Goal: Information Seeking & Learning: Learn about a topic

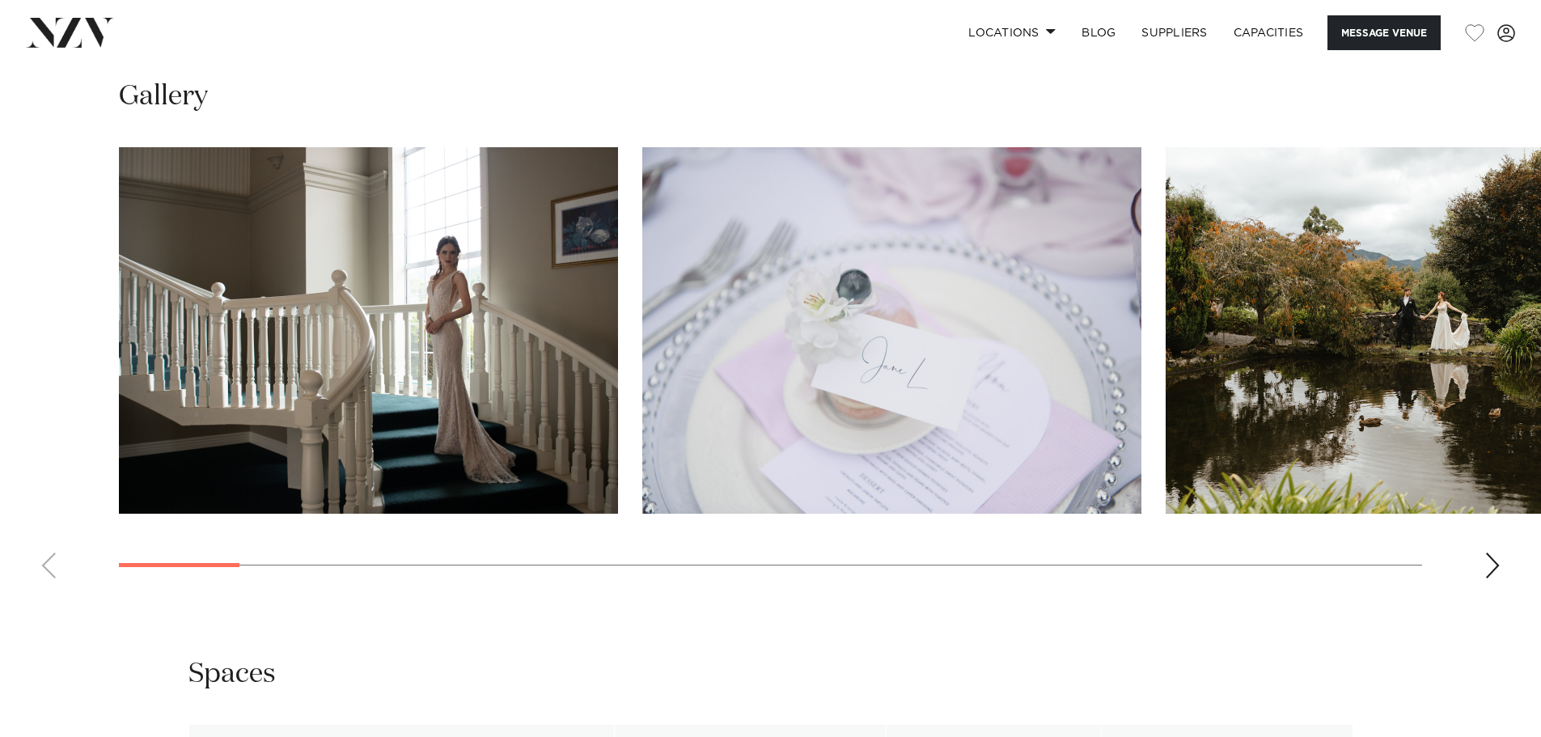
scroll to position [1618, 0]
click at [1488, 579] on div "Next slide" at bounding box center [1493, 566] width 16 height 26
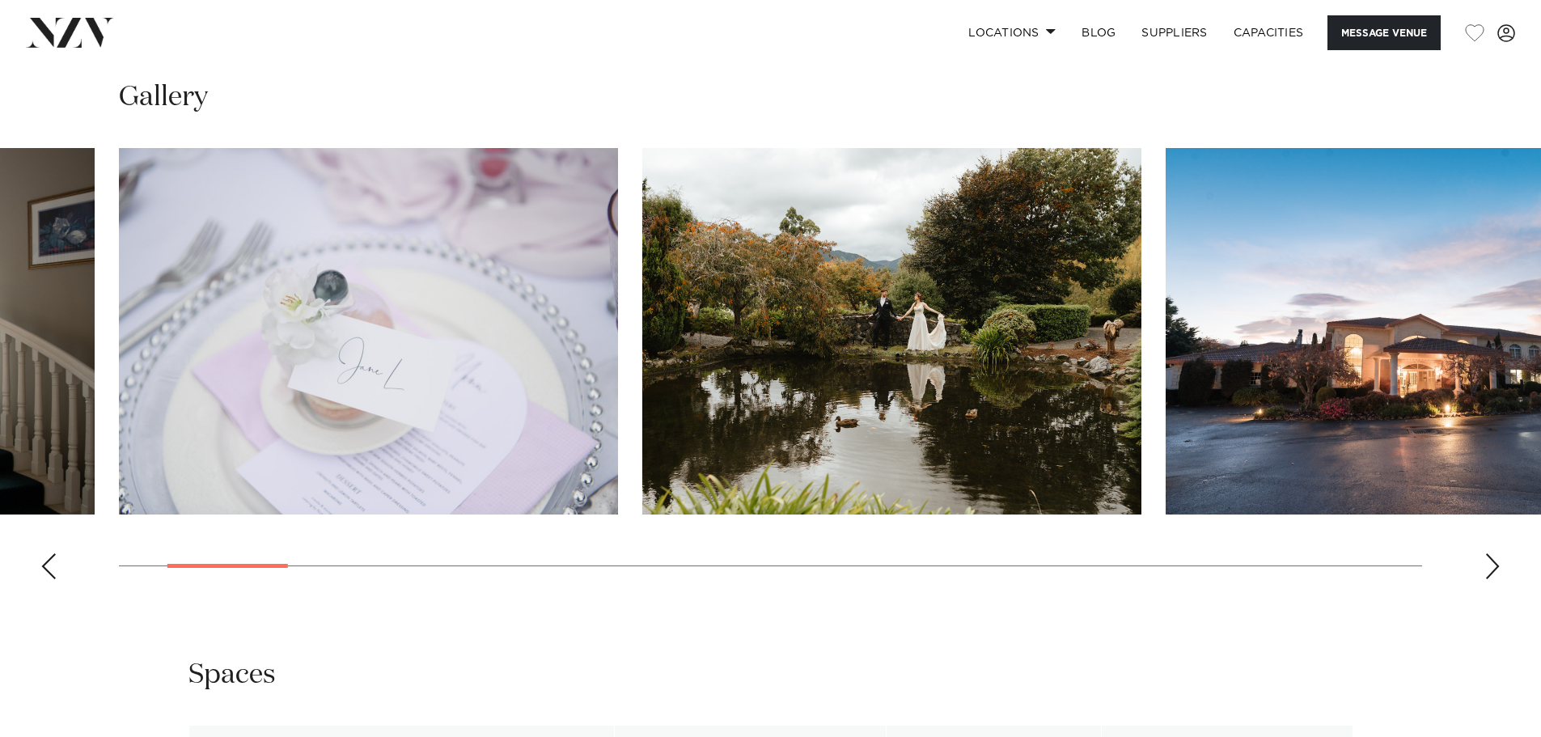
click at [1498, 579] on div "Next slide" at bounding box center [1493, 566] width 16 height 26
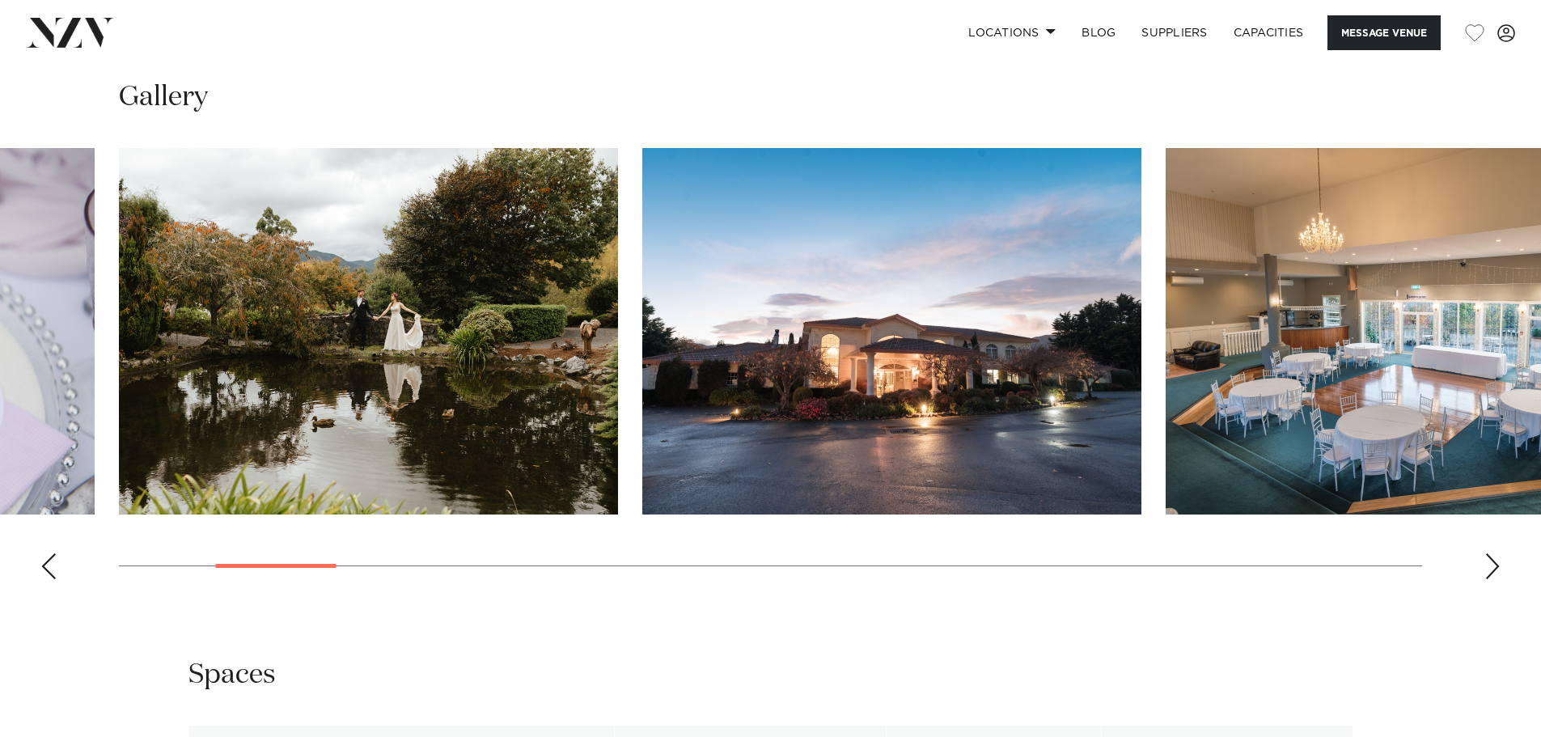
click at [1500, 579] on div "Next slide" at bounding box center [1493, 566] width 16 height 26
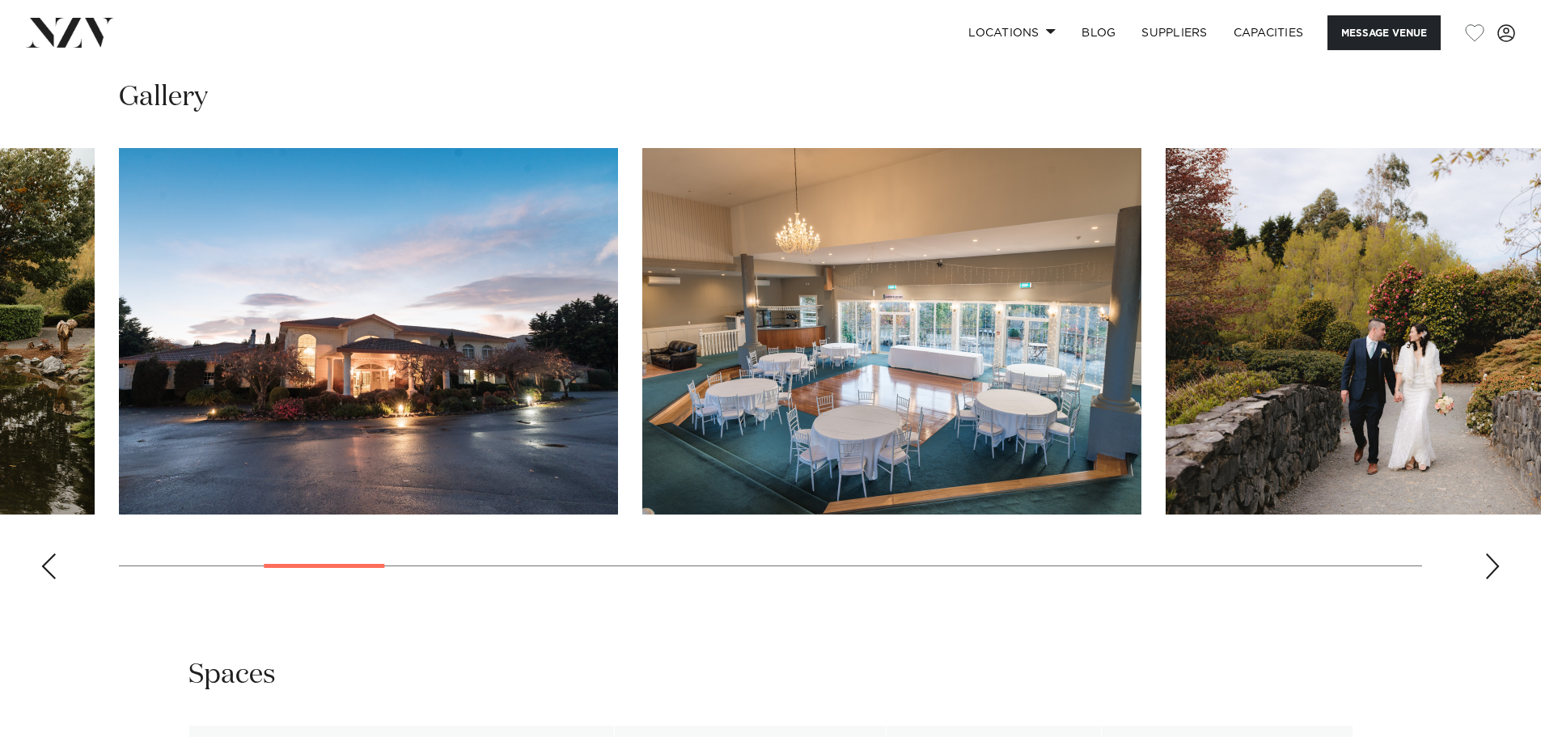
click at [1500, 579] on div "Next slide" at bounding box center [1493, 566] width 16 height 26
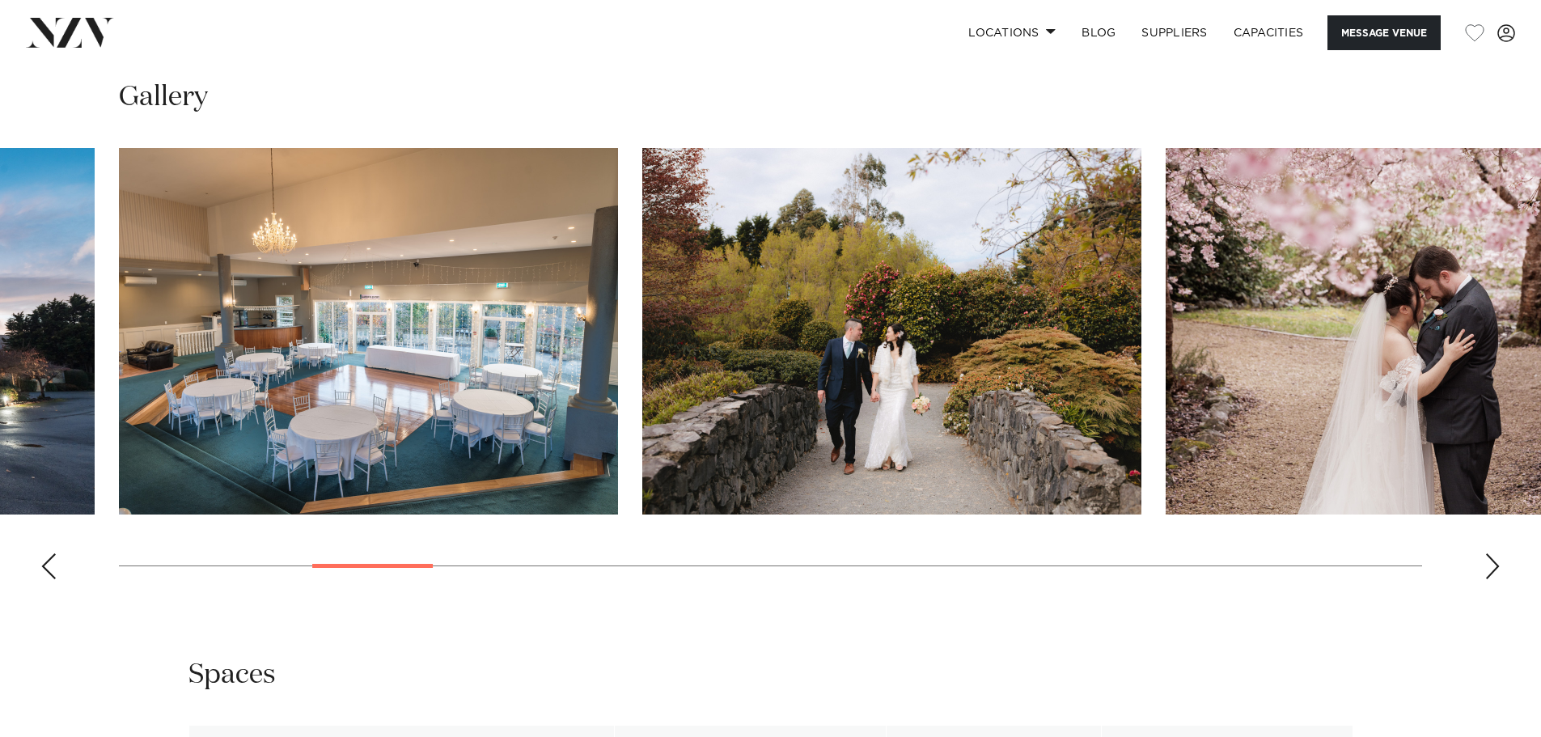
click at [1500, 579] on div "Next slide" at bounding box center [1493, 566] width 16 height 26
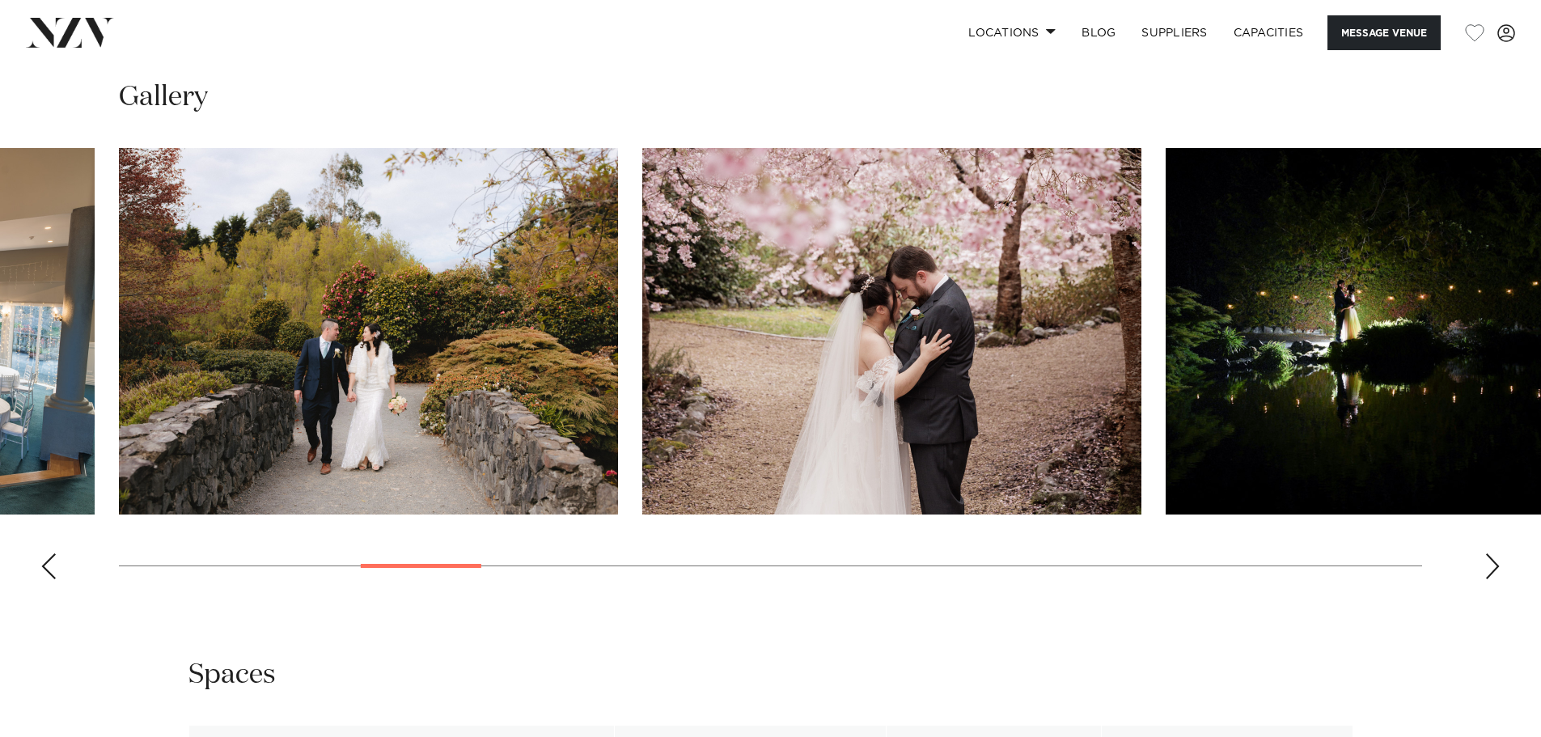
click at [1499, 579] on div "Next slide" at bounding box center [1493, 566] width 16 height 26
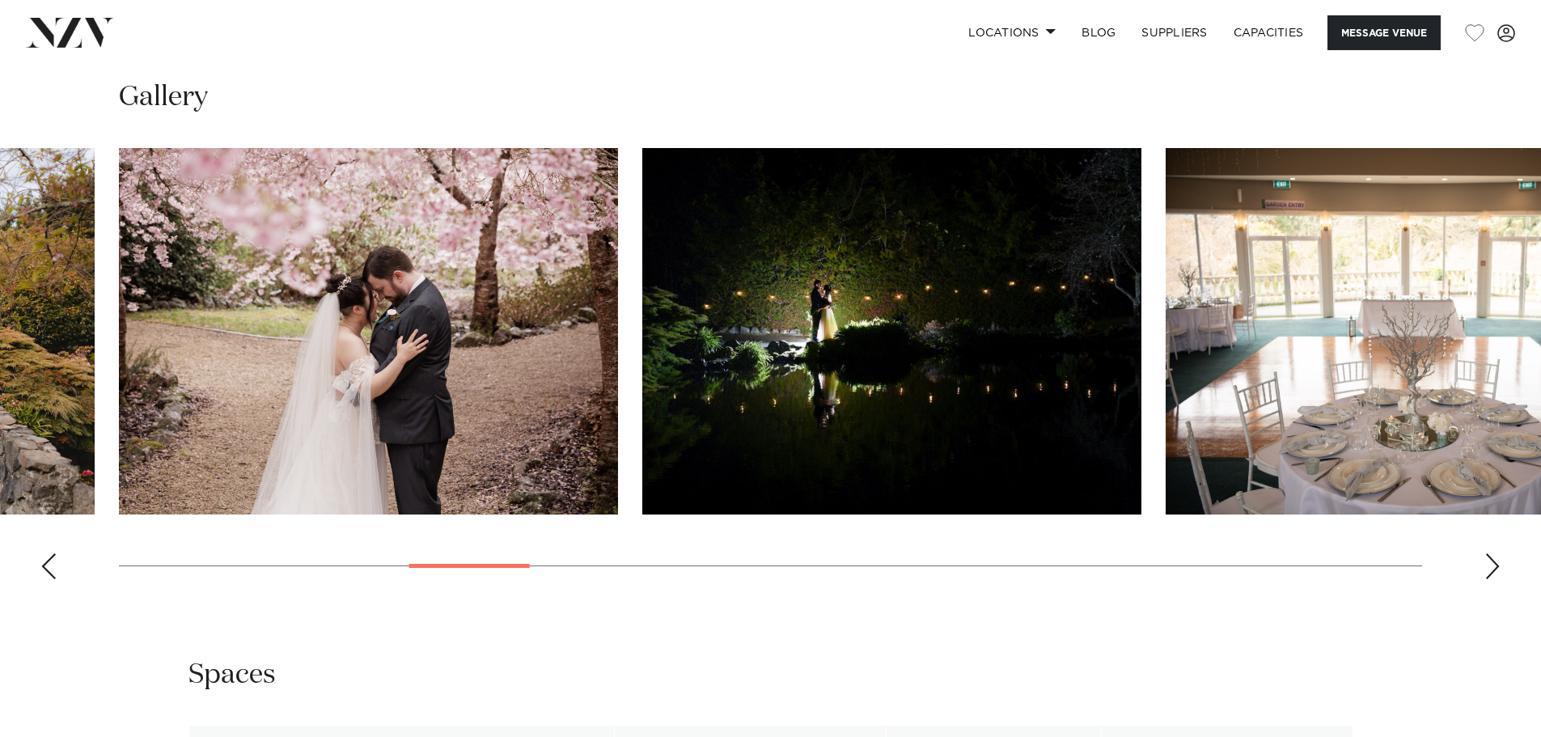
click at [1498, 579] on div "Next slide" at bounding box center [1493, 566] width 16 height 26
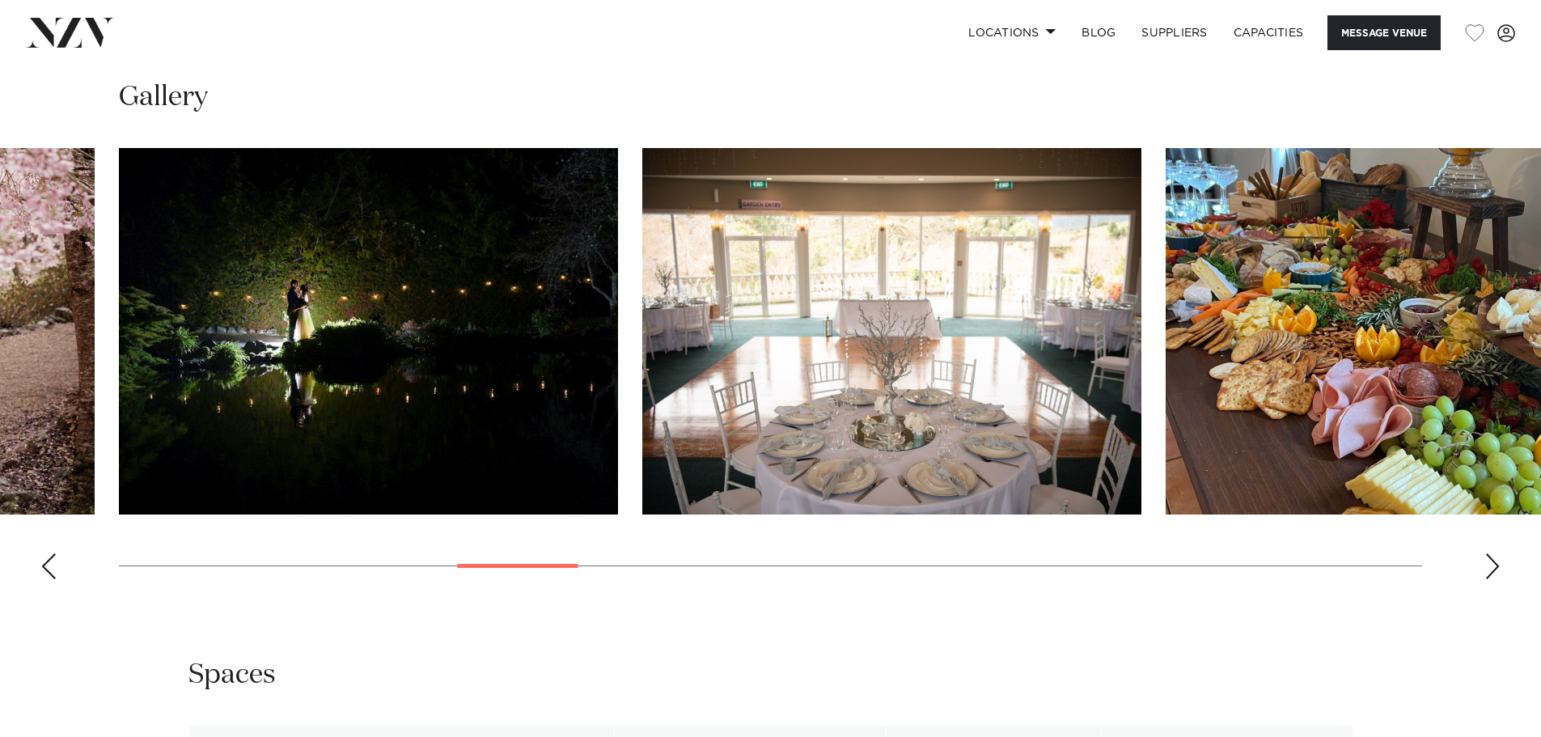
click at [1498, 579] on div "Next slide" at bounding box center [1493, 566] width 16 height 26
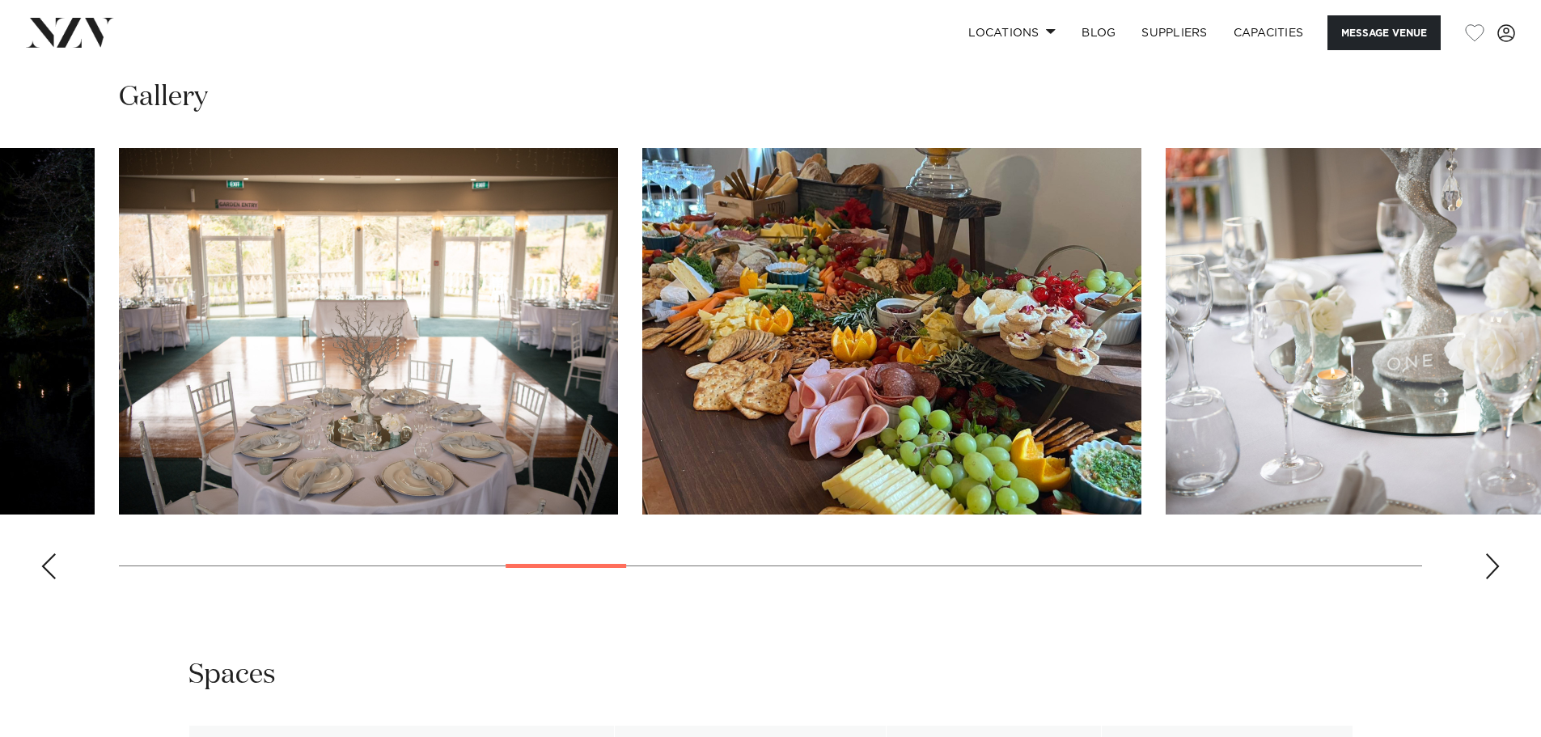
click at [1498, 579] on div "Next slide" at bounding box center [1493, 566] width 16 height 26
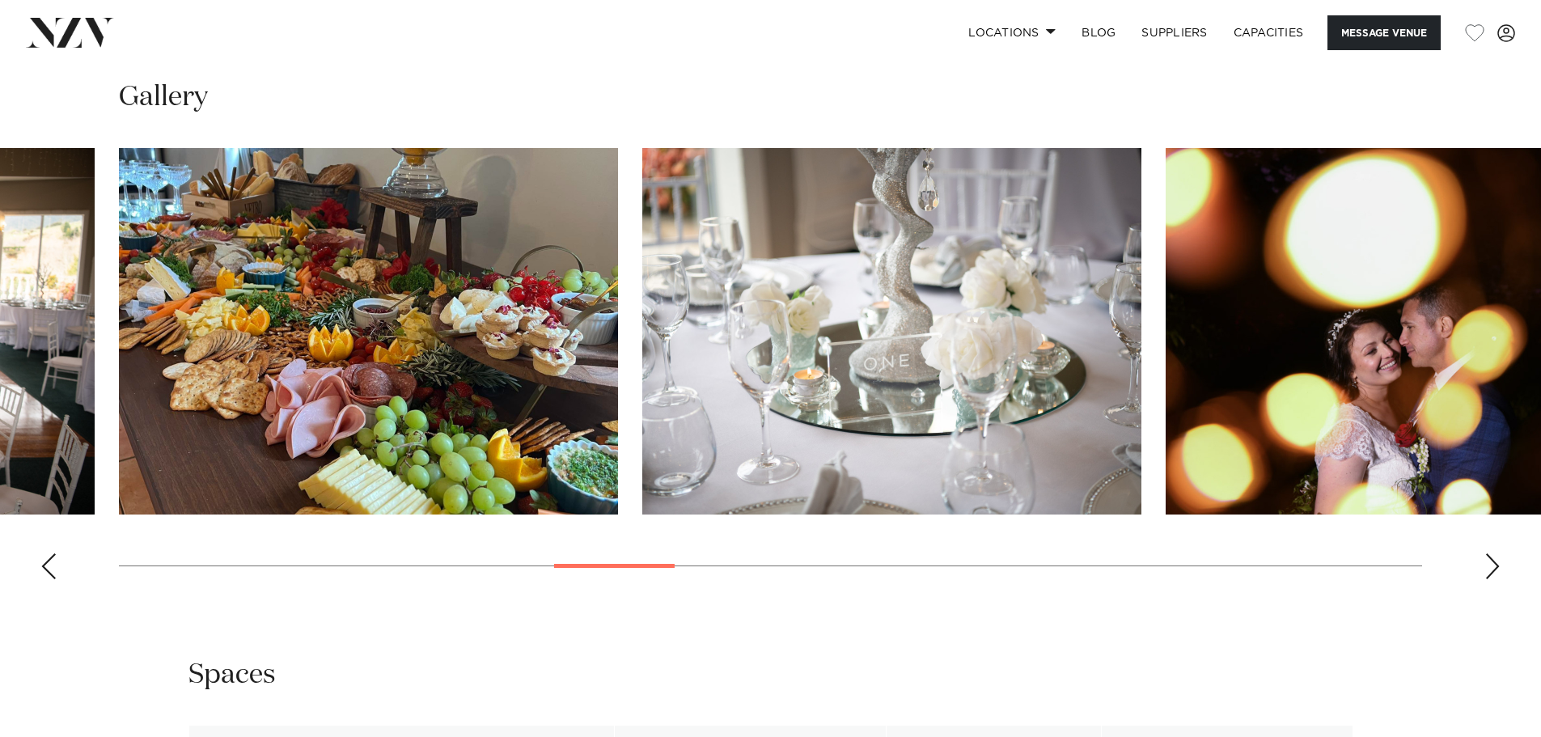
click at [1498, 579] on div "Next slide" at bounding box center [1493, 566] width 16 height 26
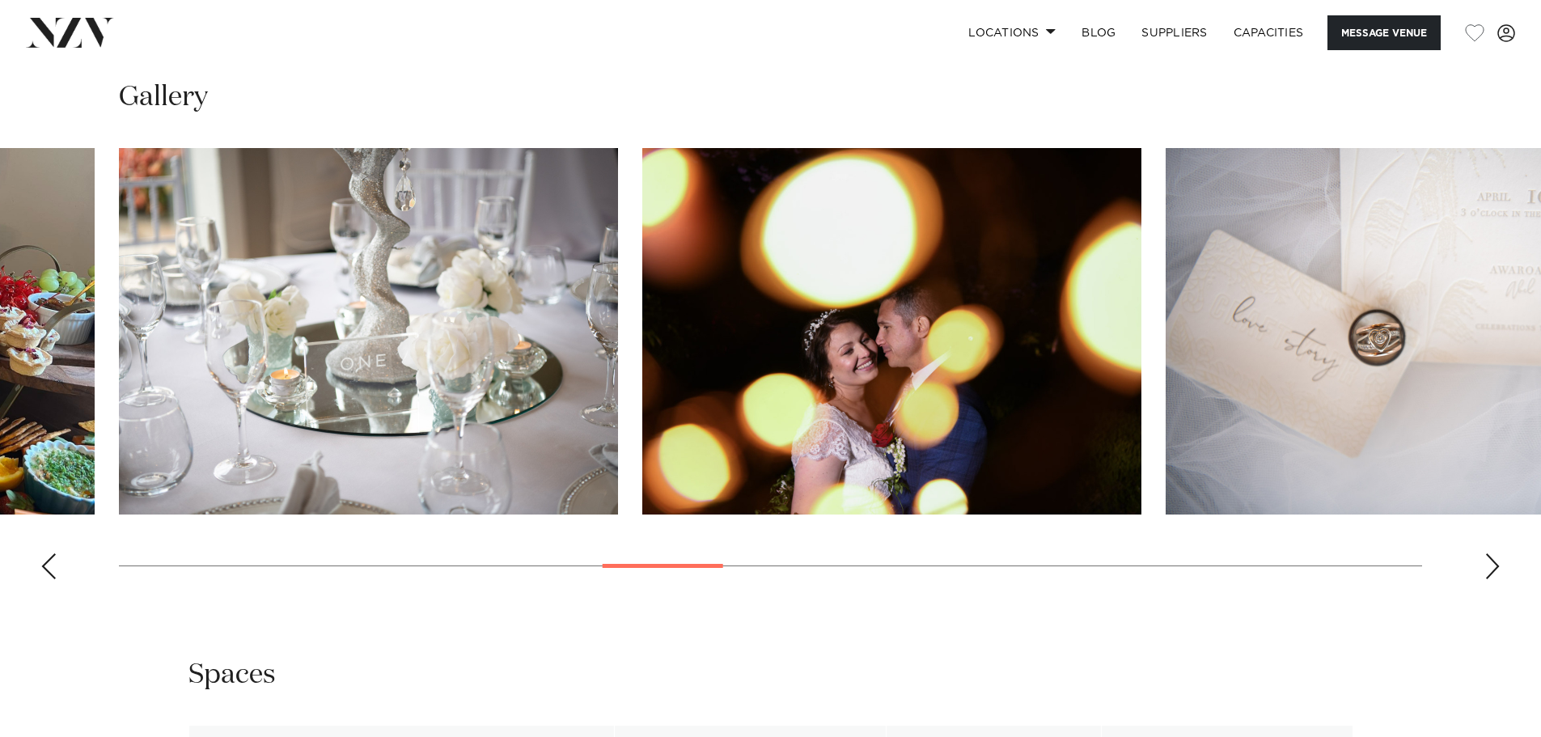
click at [1498, 579] on div "Next slide" at bounding box center [1493, 566] width 16 height 26
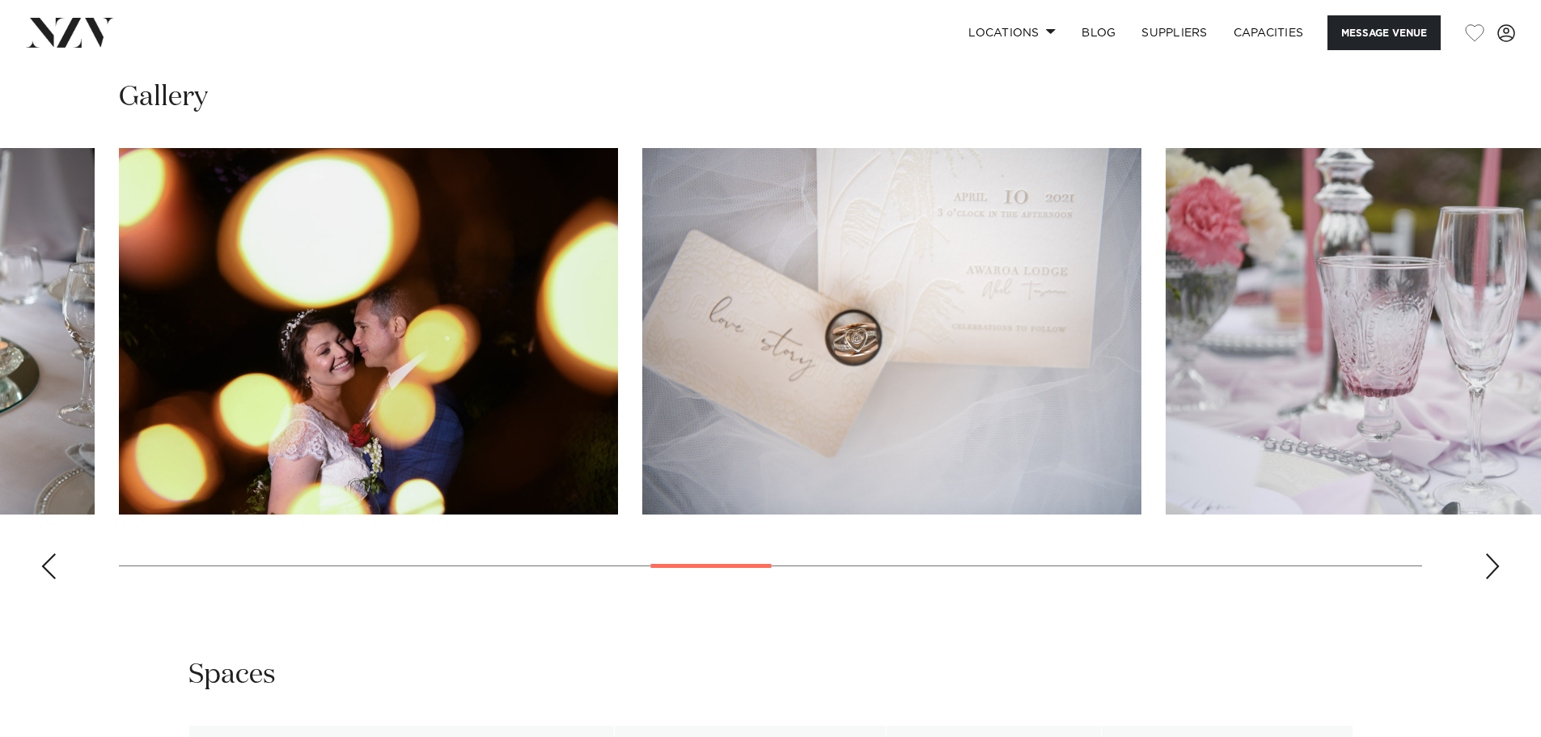
click at [1498, 579] on div "Next slide" at bounding box center [1493, 566] width 16 height 26
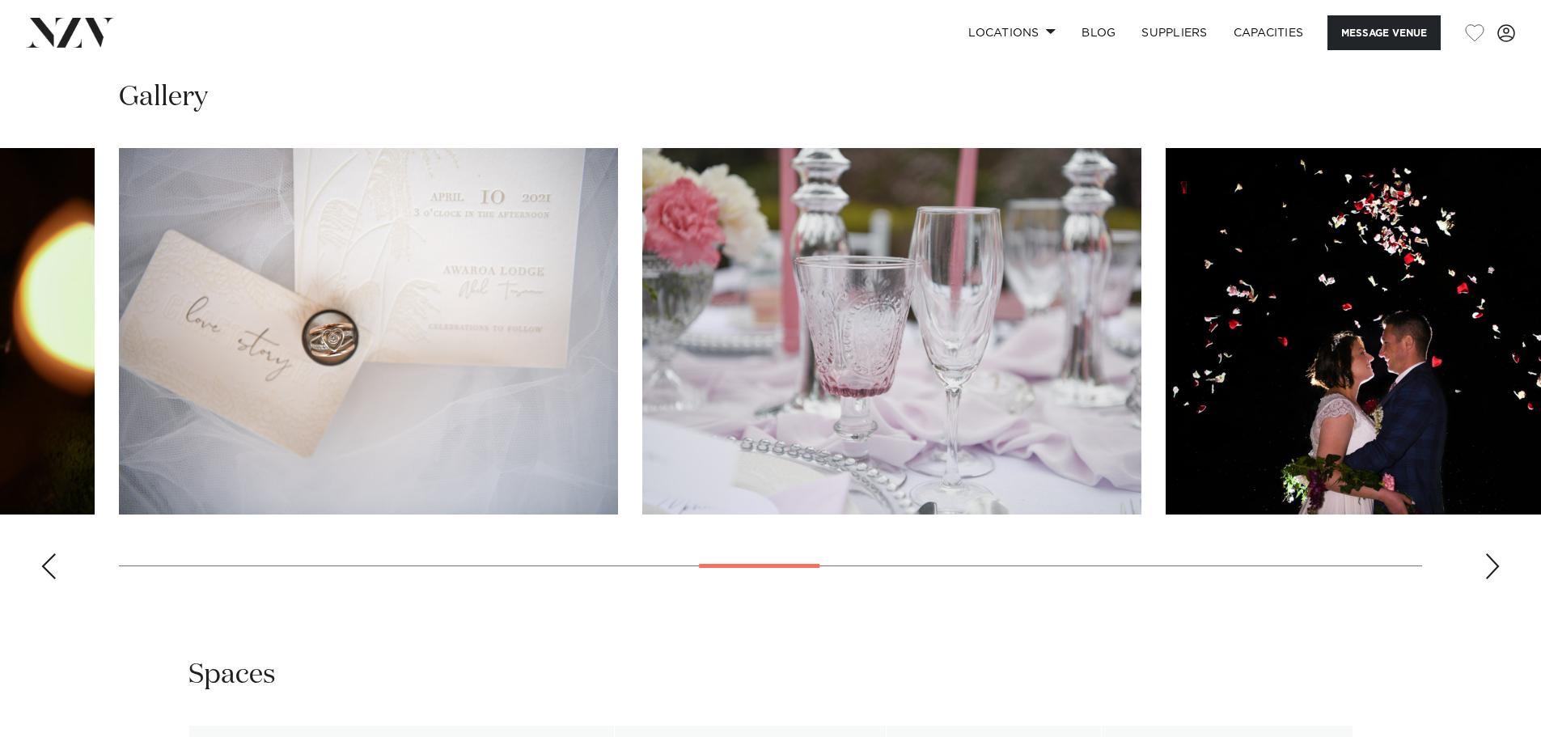
click at [1498, 579] on div "Next slide" at bounding box center [1493, 566] width 16 height 26
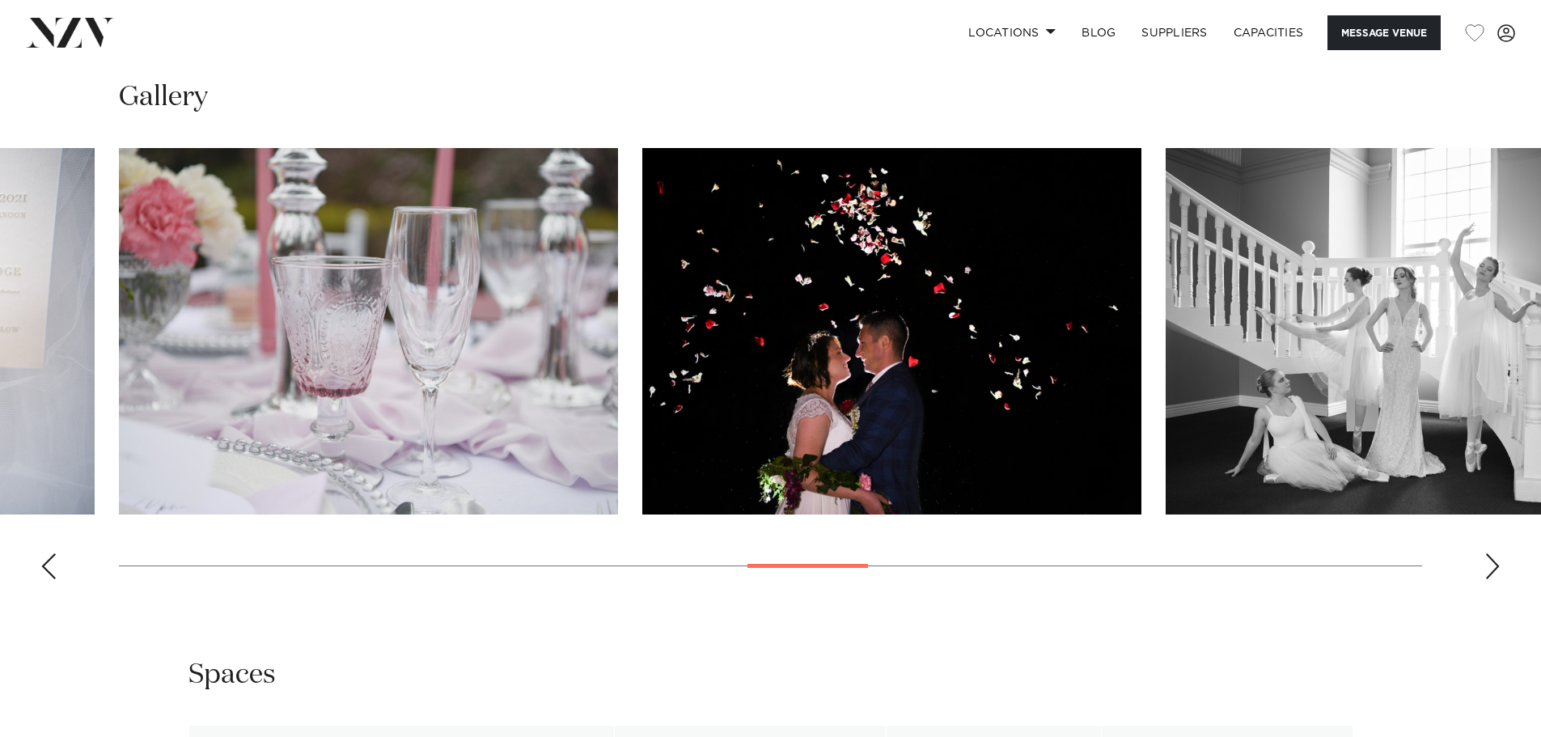
click at [1498, 579] on div "Next slide" at bounding box center [1493, 566] width 16 height 26
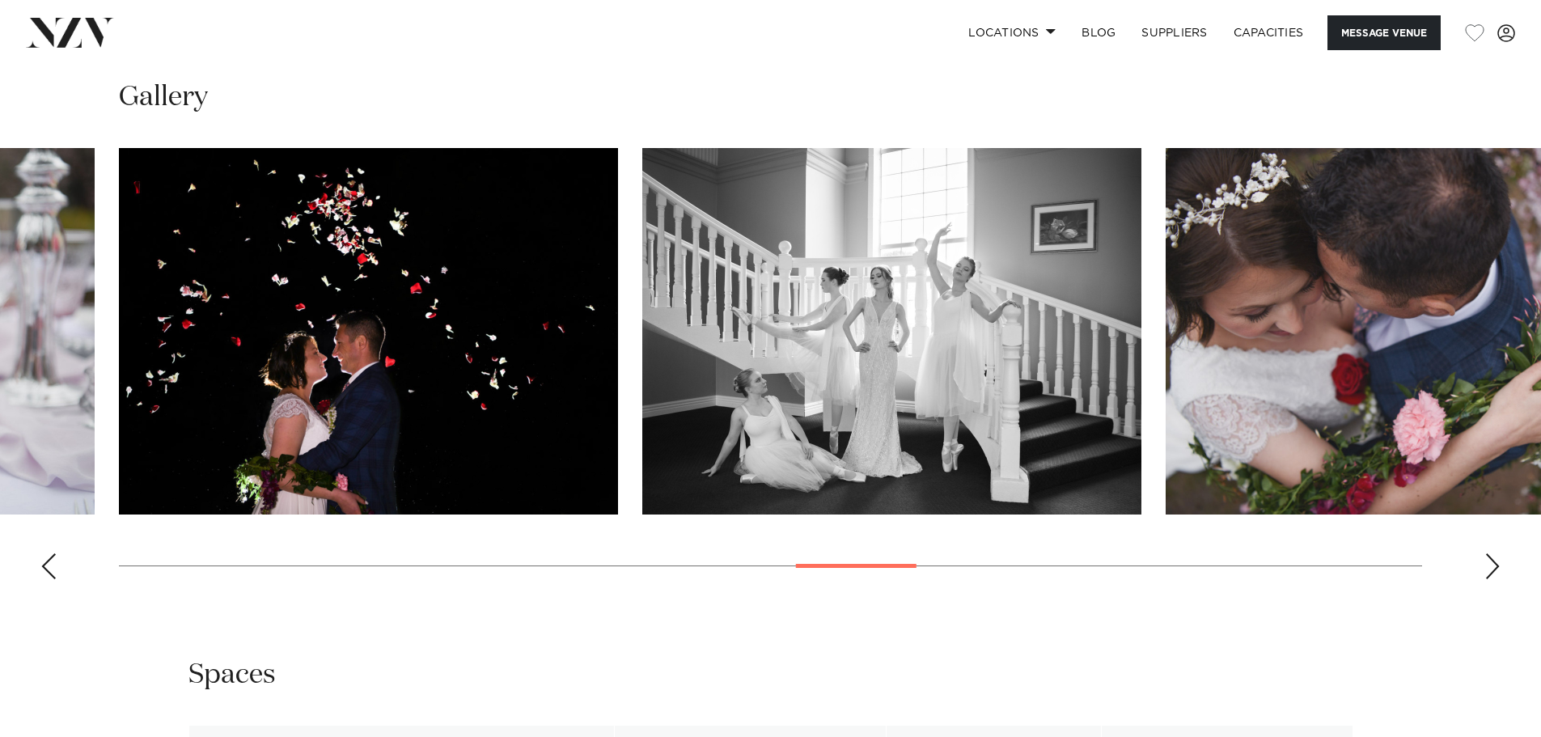
click at [1498, 579] on div "Next slide" at bounding box center [1493, 566] width 16 height 26
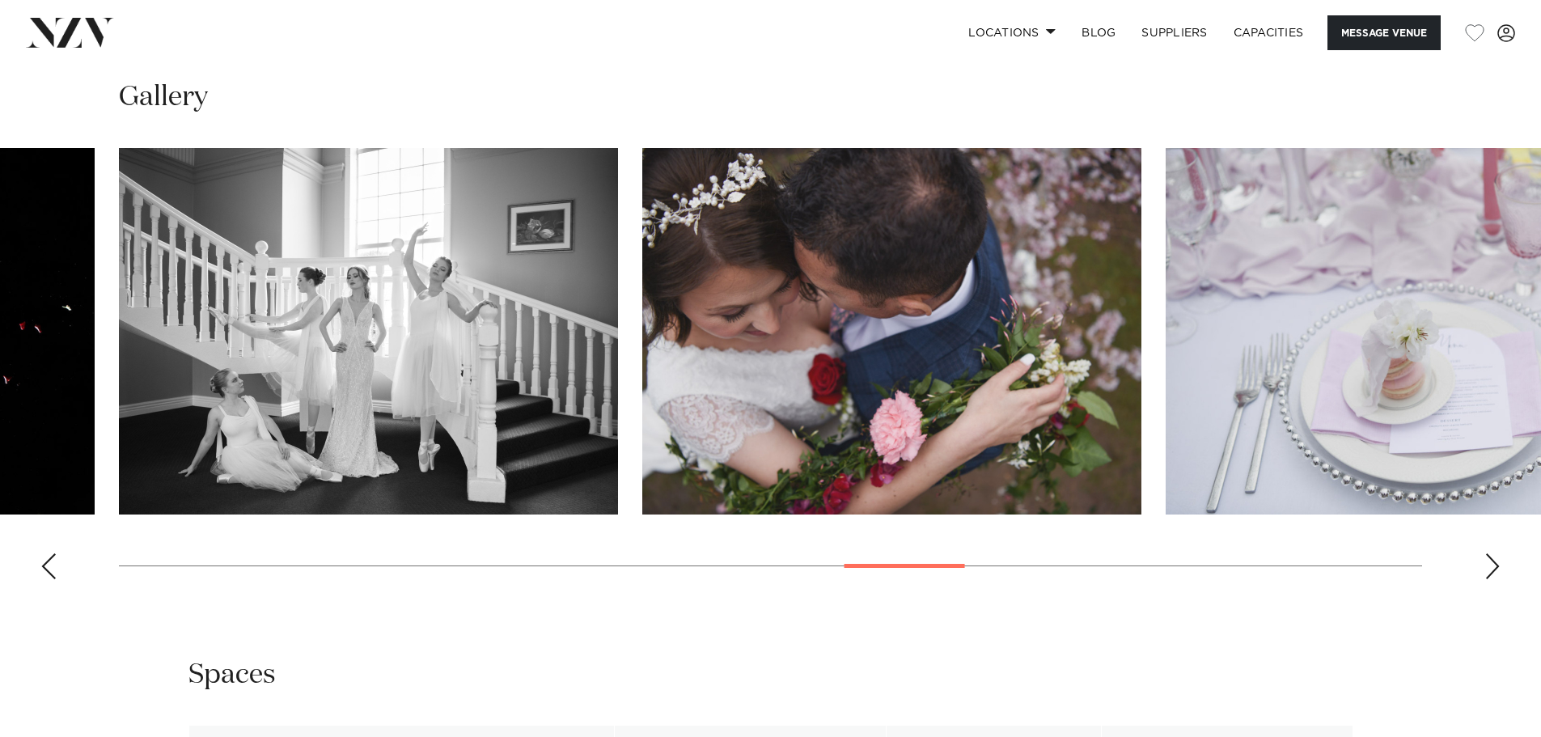
click at [1498, 579] on div "Next slide" at bounding box center [1493, 566] width 16 height 26
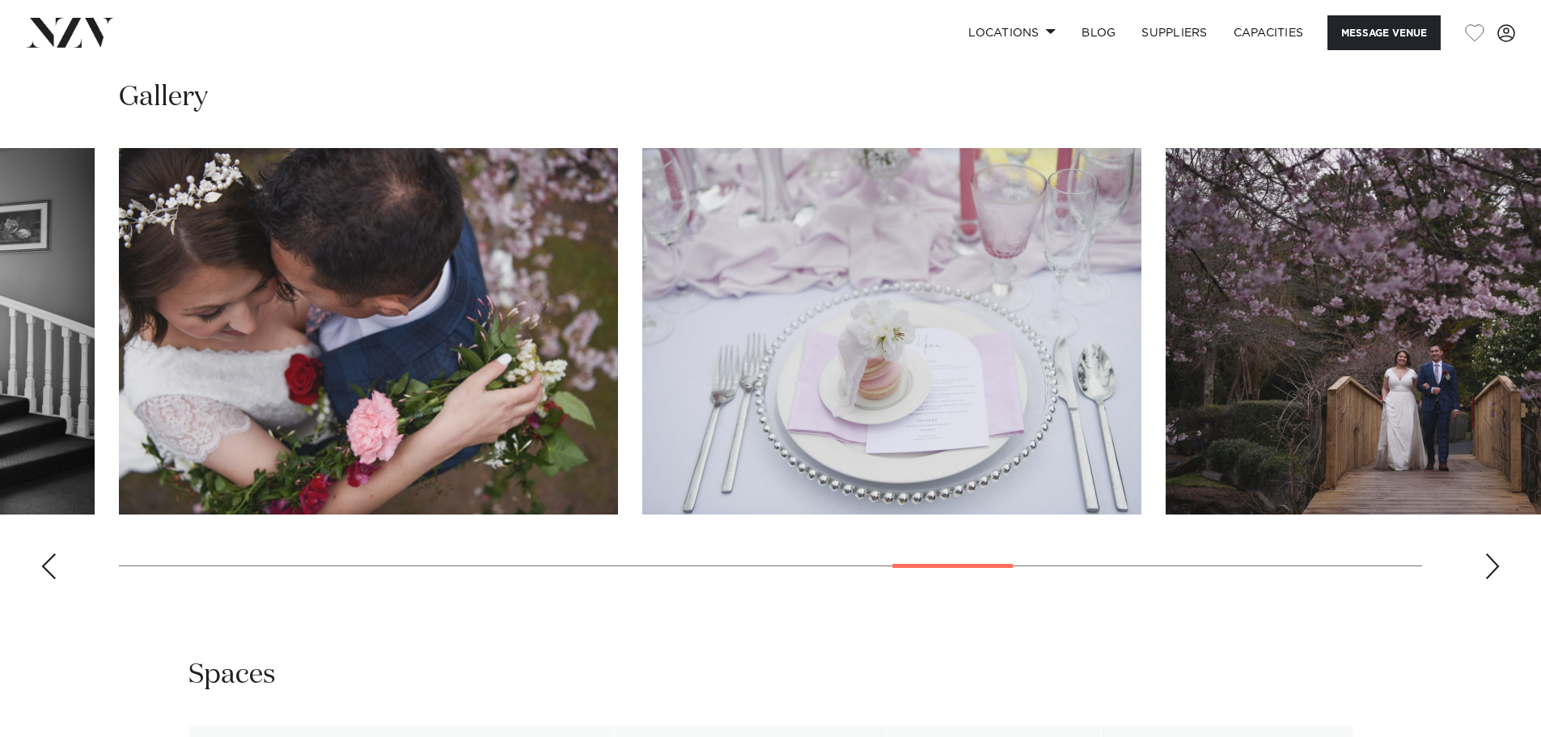
click at [1498, 579] on div "Next slide" at bounding box center [1493, 566] width 16 height 26
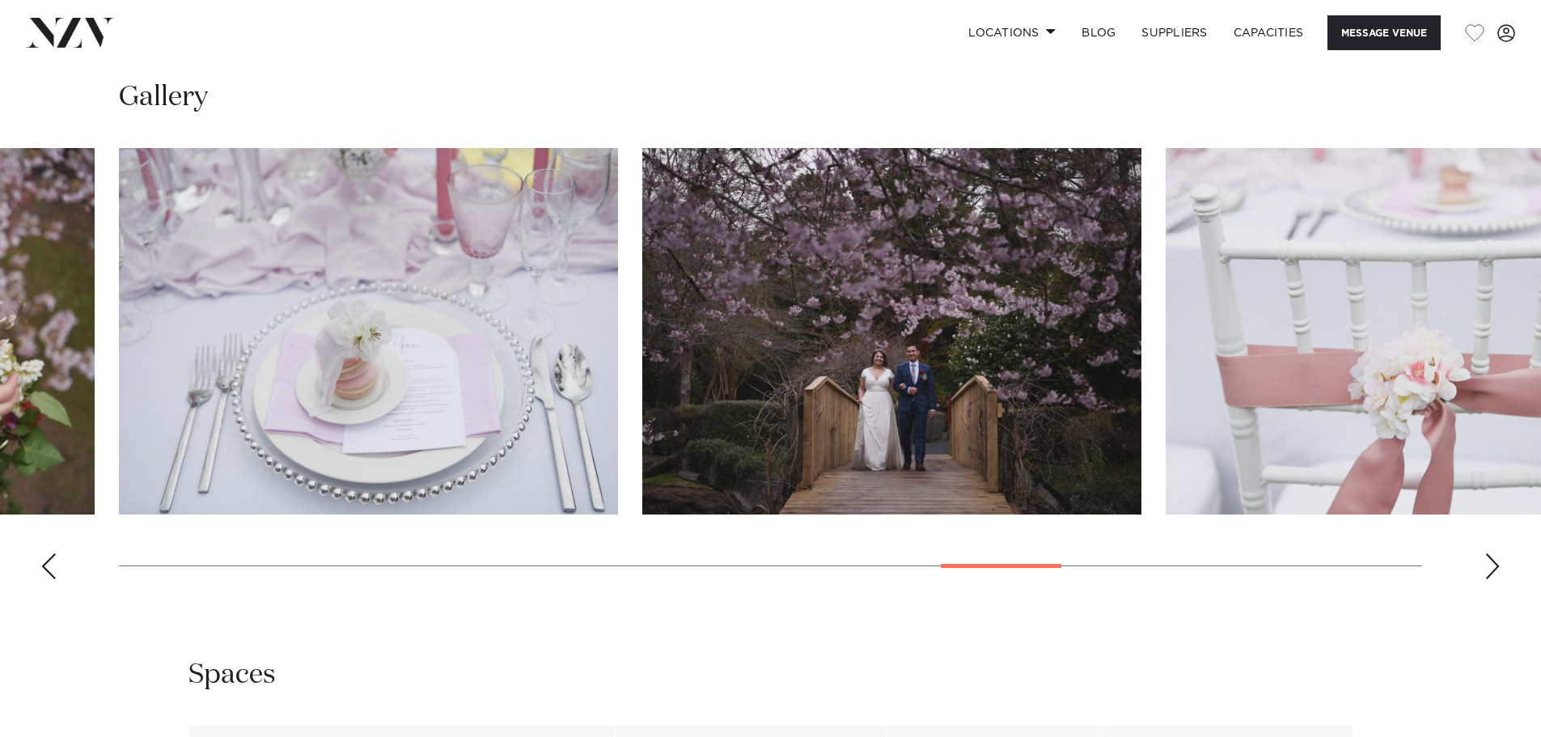
click at [1498, 579] on div "Next slide" at bounding box center [1493, 566] width 16 height 26
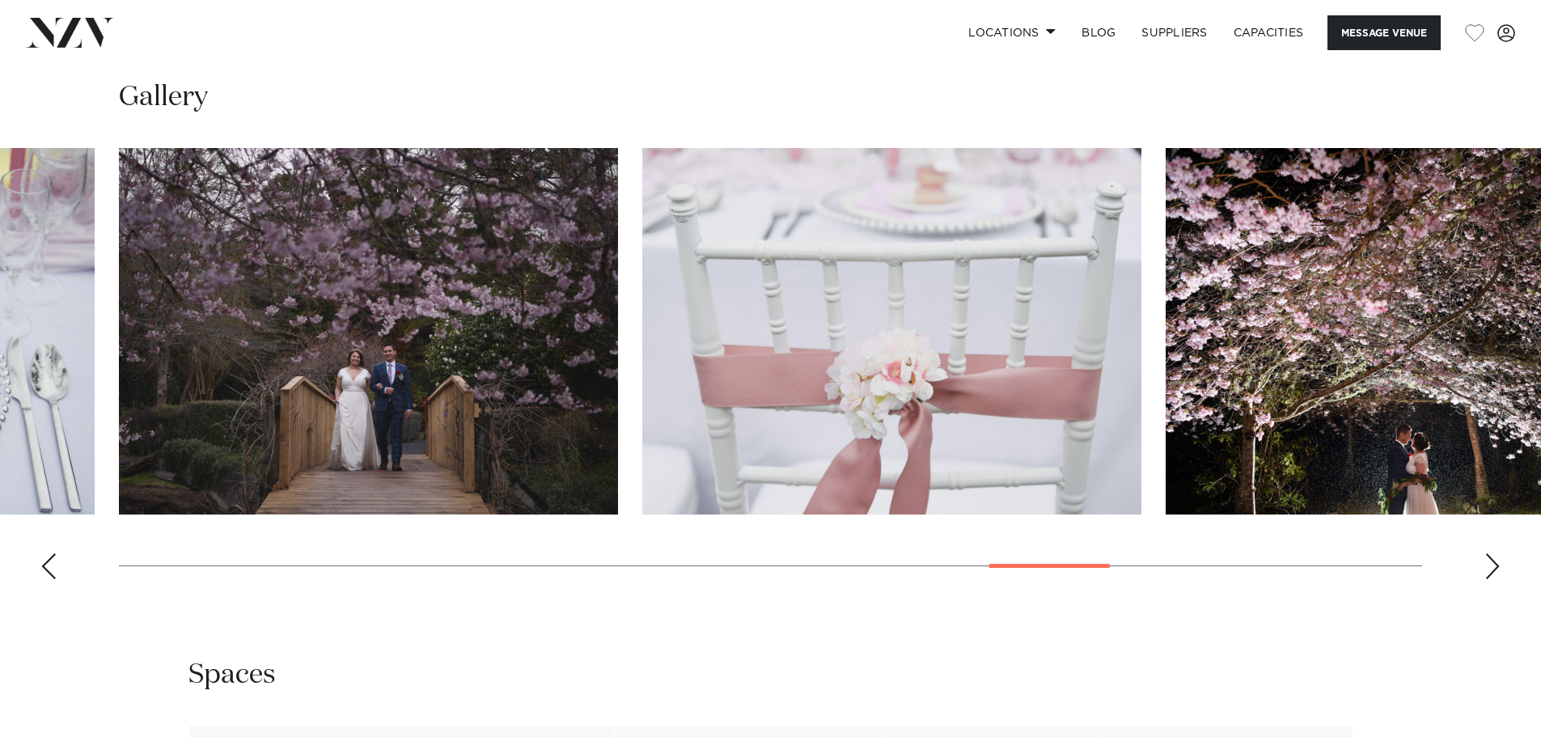
click at [1498, 579] on div "Next slide" at bounding box center [1493, 566] width 16 height 26
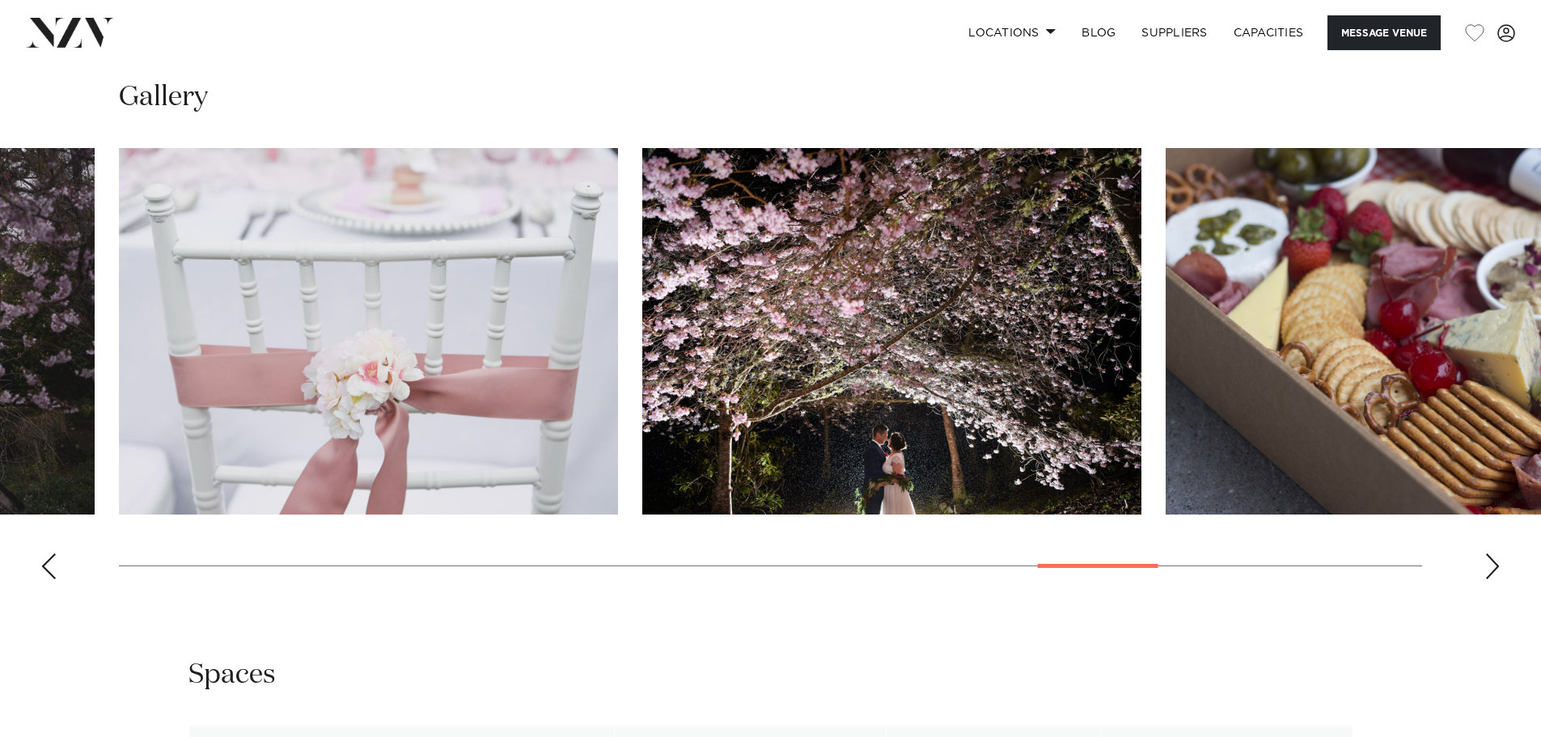
click at [1498, 579] on div "Next slide" at bounding box center [1493, 566] width 16 height 26
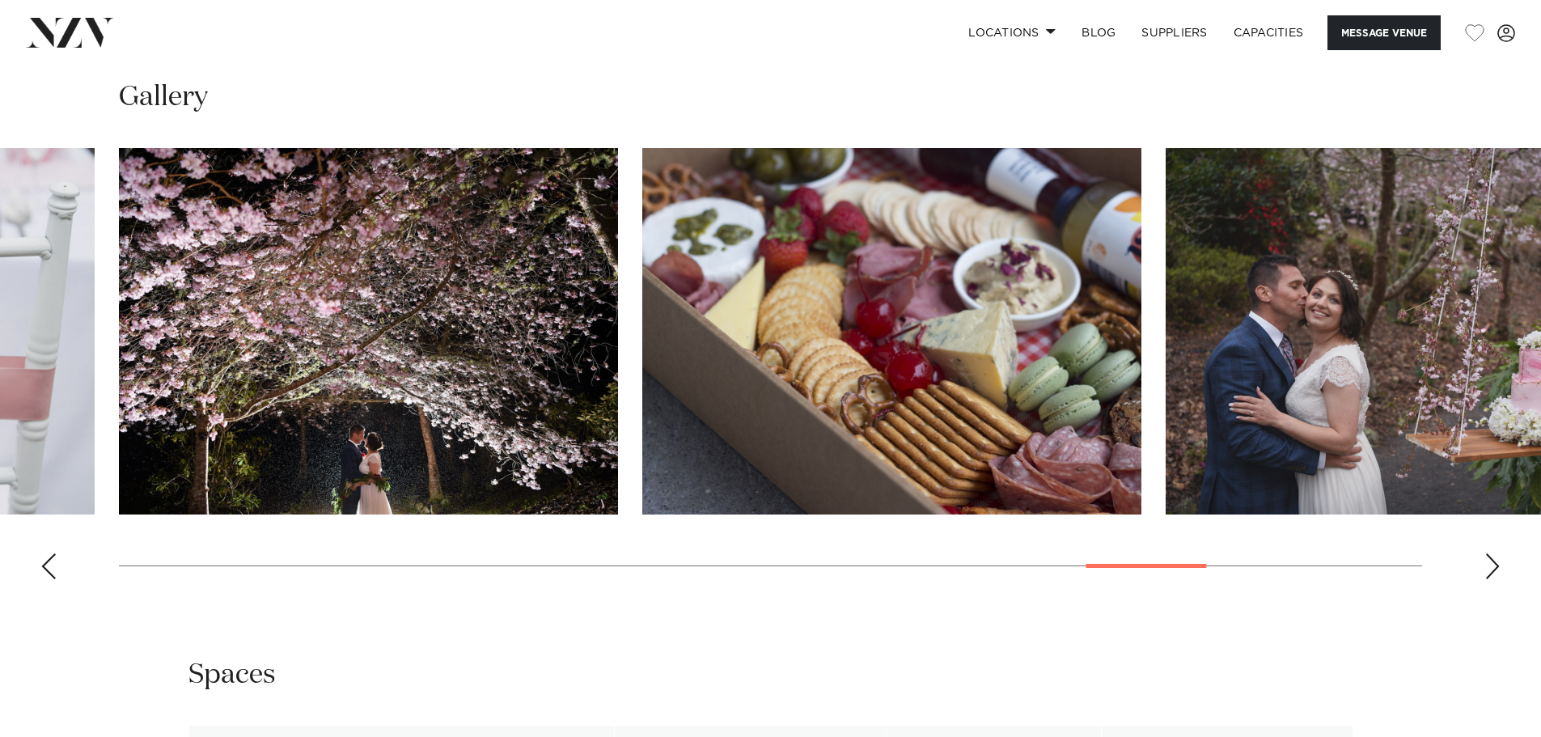
click at [1498, 579] on div "Next slide" at bounding box center [1493, 566] width 16 height 26
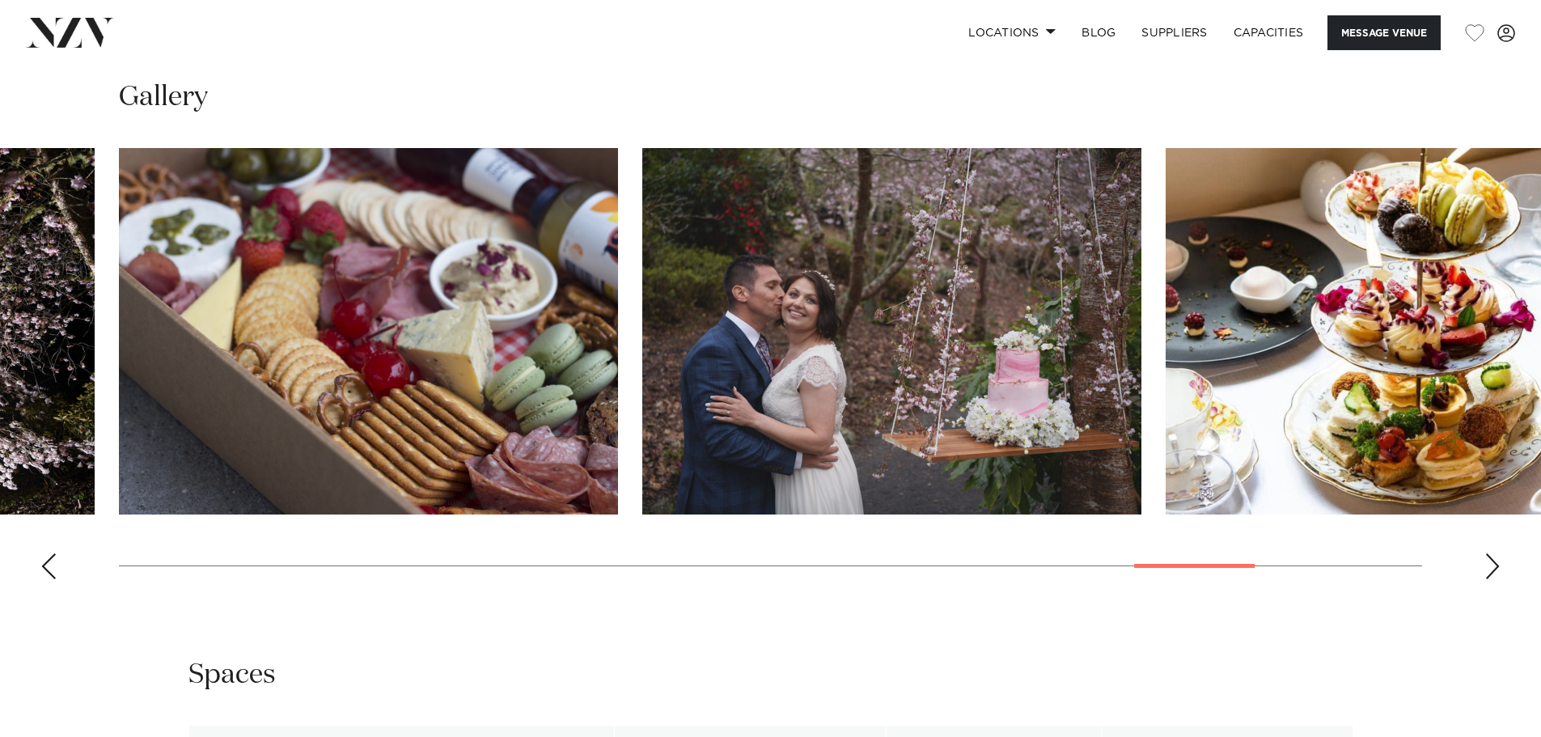
click at [1498, 579] on div "Next slide" at bounding box center [1493, 566] width 16 height 26
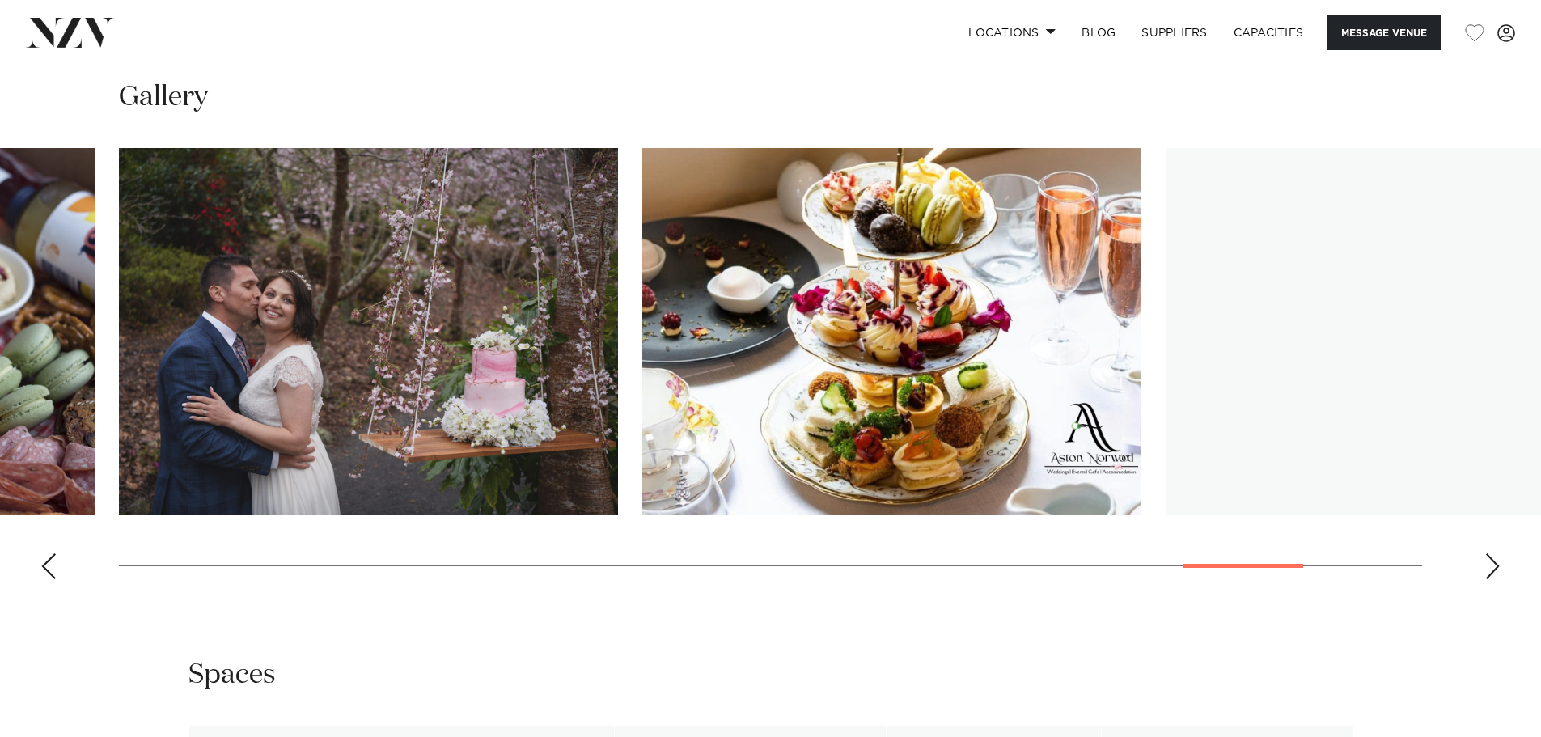
click at [1498, 579] on div "Next slide" at bounding box center [1493, 566] width 16 height 26
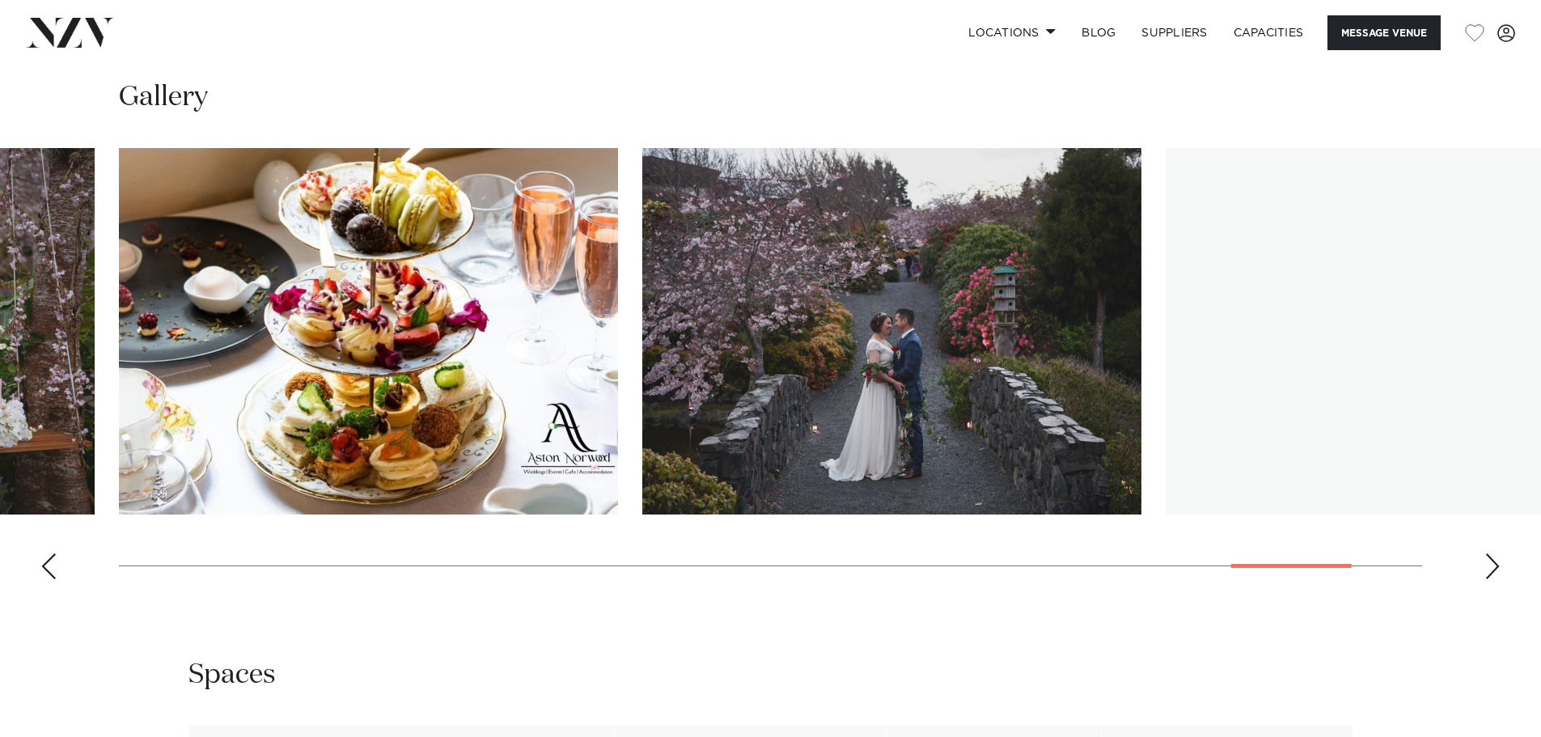
click at [1498, 579] on div "Next slide" at bounding box center [1493, 566] width 16 height 26
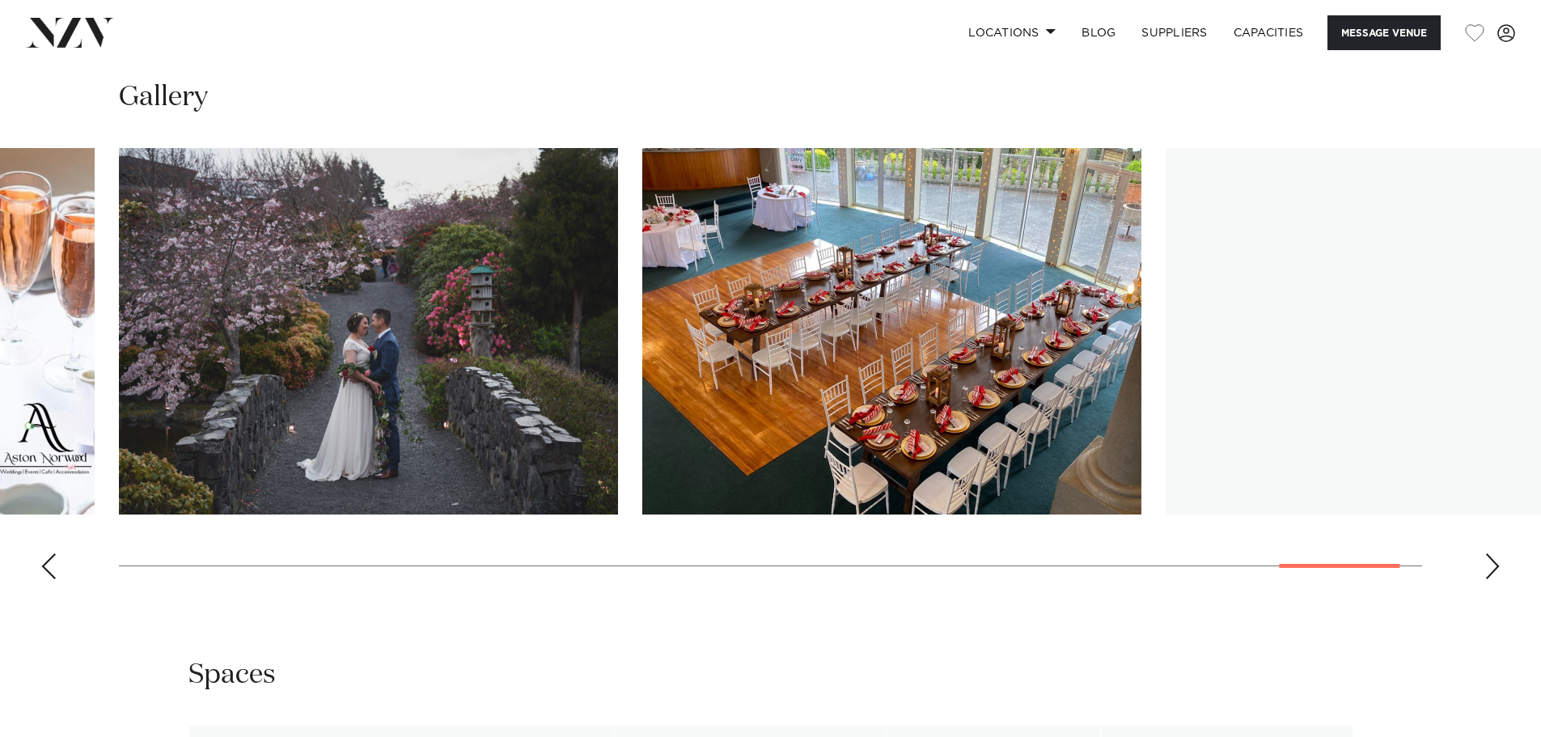
click at [1498, 579] on div "Next slide" at bounding box center [1493, 566] width 16 height 26
